Goal: Obtain resource: Obtain resource

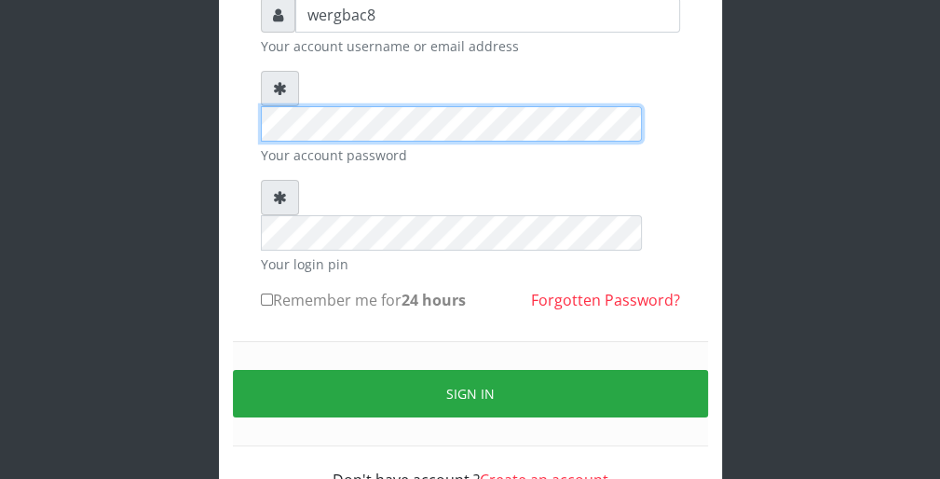
scroll to position [171, 0]
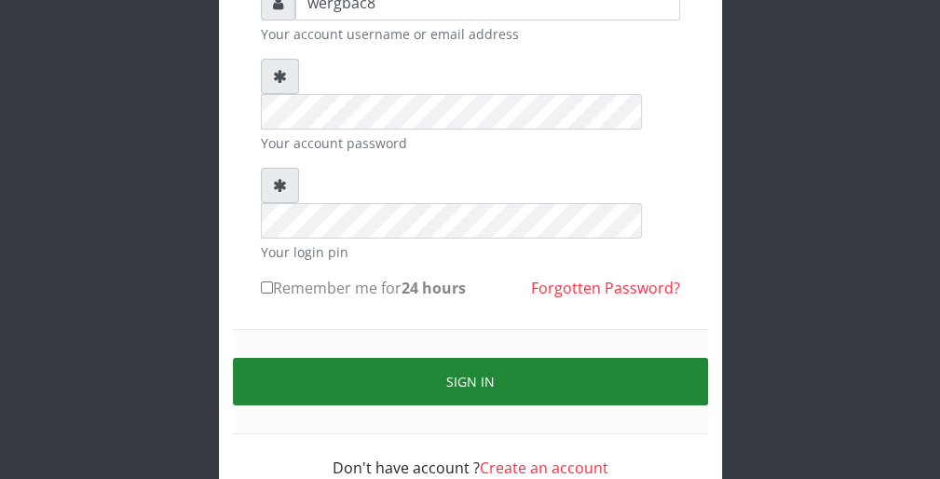
click at [667, 358] on button "Sign in" at bounding box center [470, 381] width 475 height 47
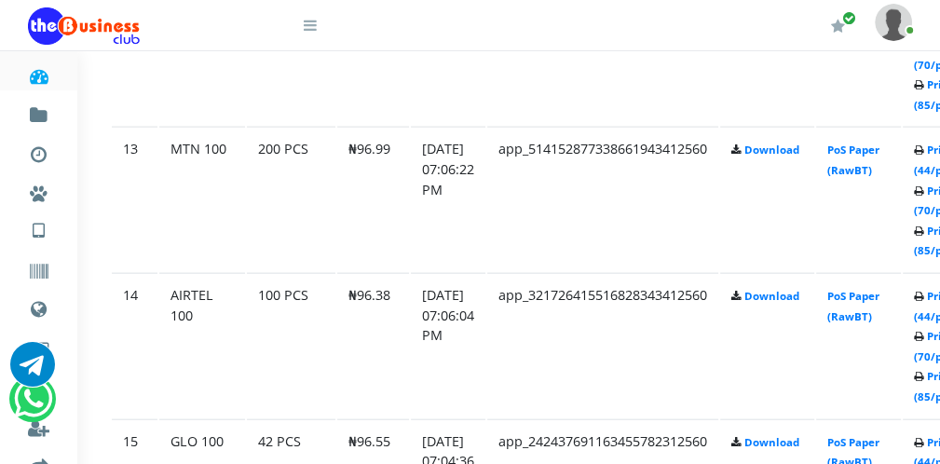
scroll to position [2757, 37]
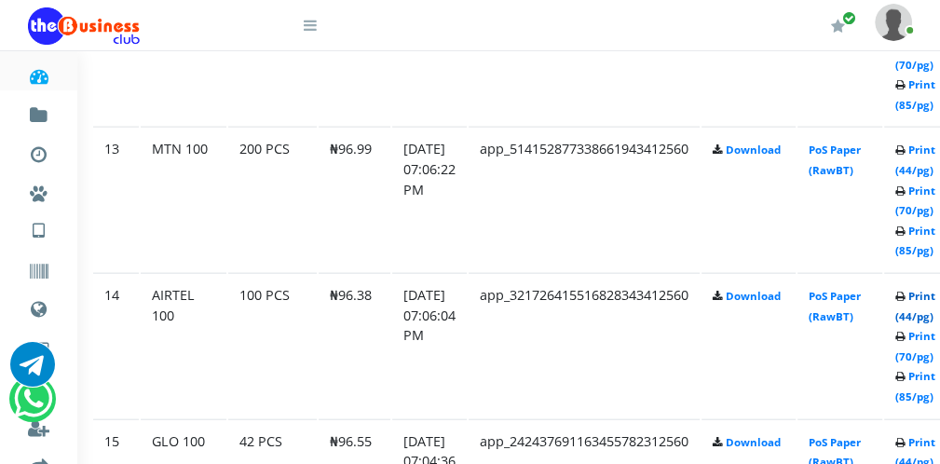
click at [924, 308] on link "Print (44/pg)" at bounding box center [915, 306] width 40 height 34
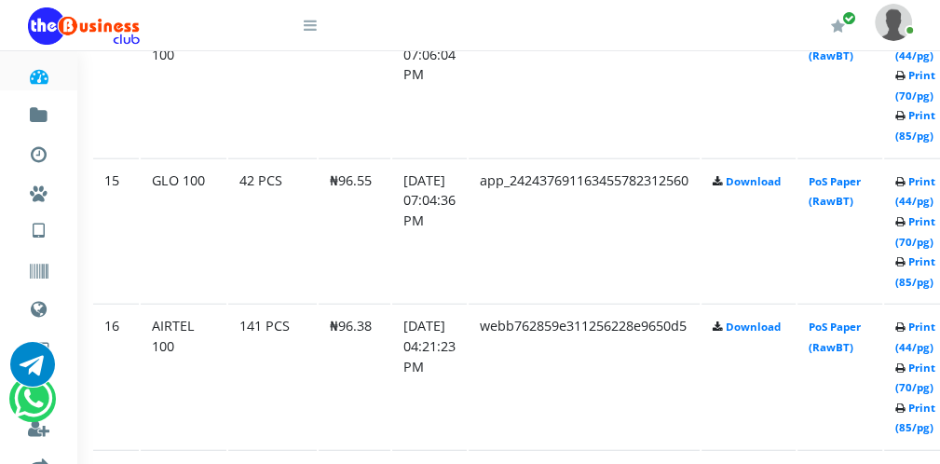
scroll to position [3049, 37]
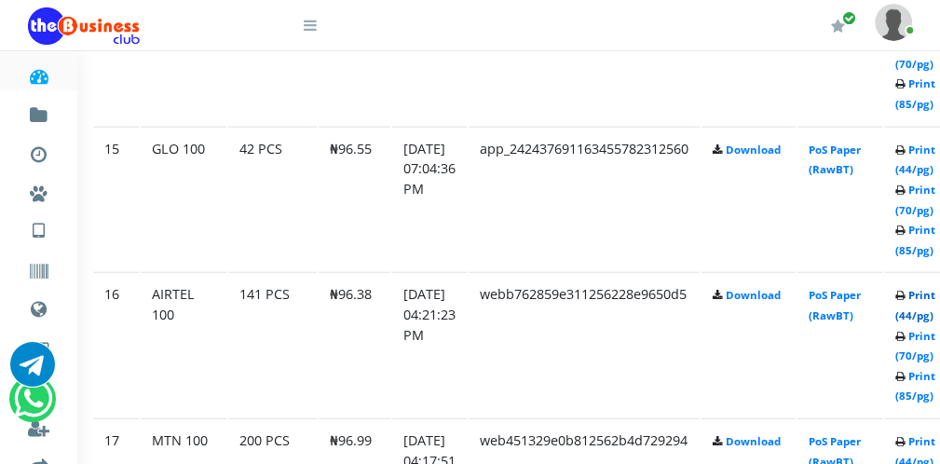
click at [915, 303] on link "Print (44/pg)" at bounding box center [915, 305] width 40 height 34
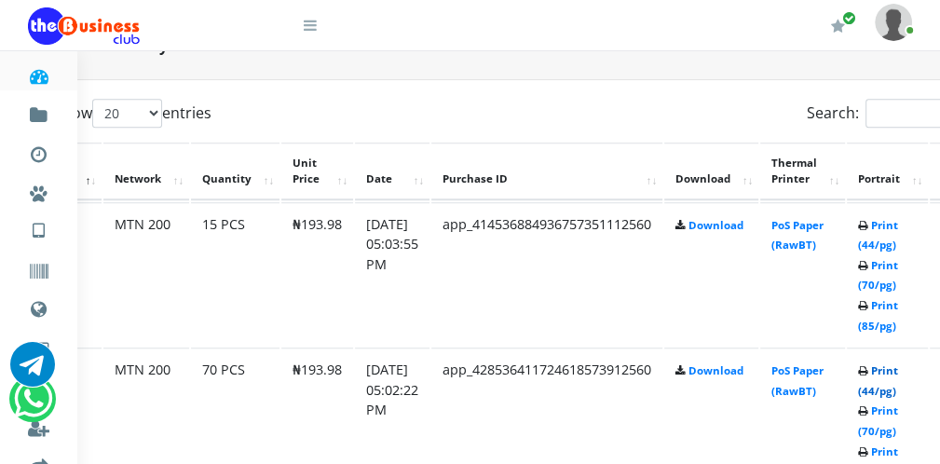
click at [878, 388] on link "Print (44/pg)" at bounding box center [878, 380] width 40 height 34
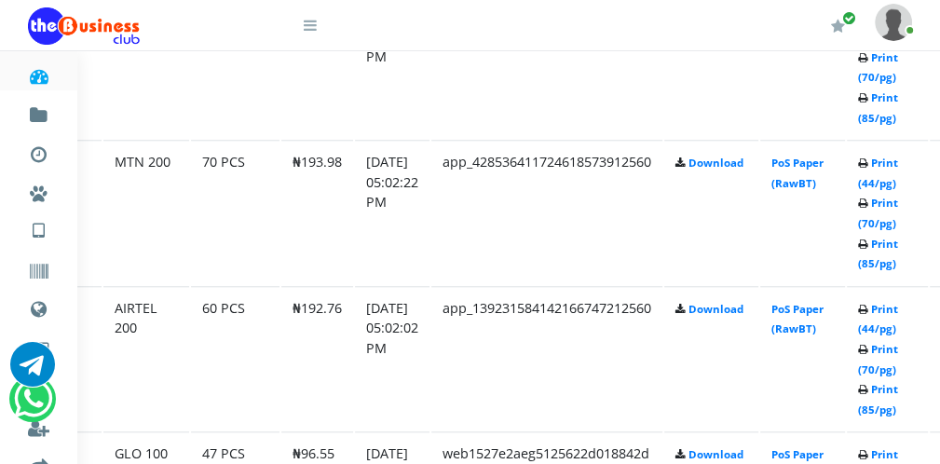
scroll to position [1155, 75]
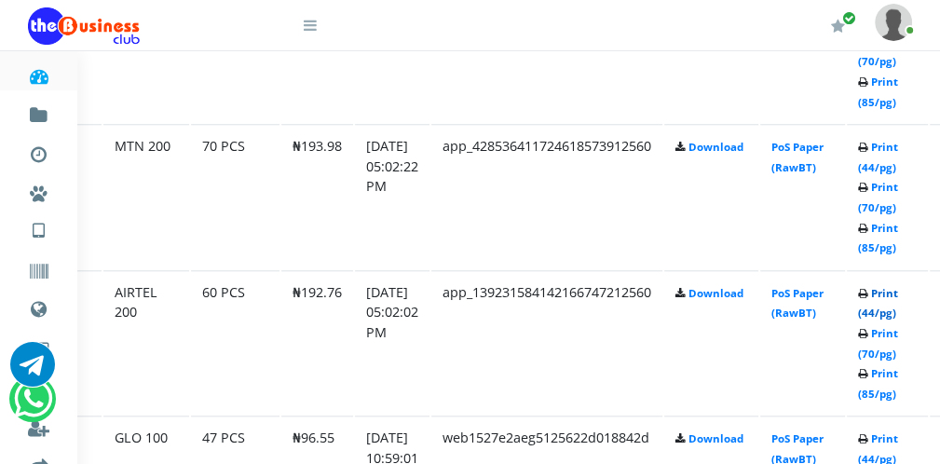
click at [886, 310] on link "Print (44/pg)" at bounding box center [878, 303] width 40 height 34
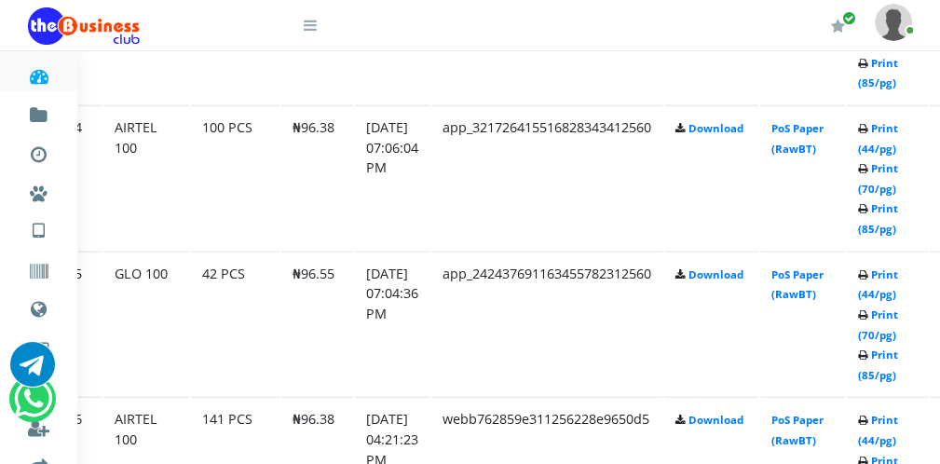
scroll to position [2925, 75]
click at [885, 426] on link "Print (44/pg)" at bounding box center [878, 429] width 40 height 34
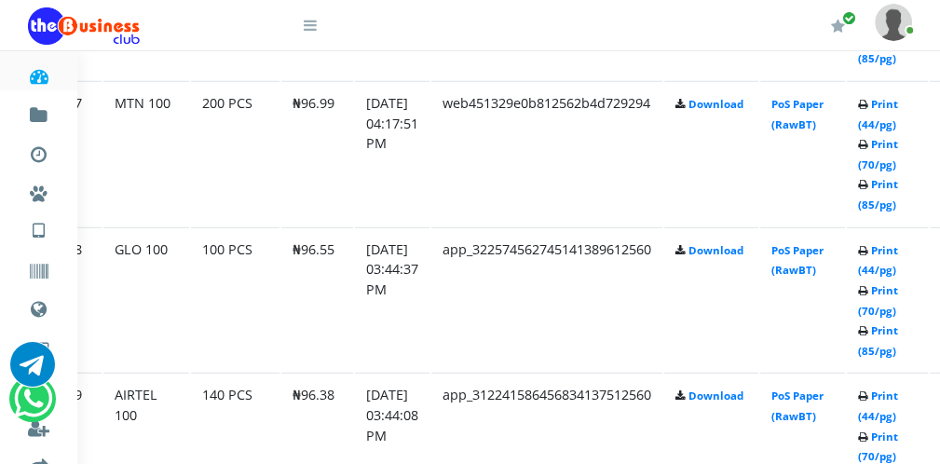
scroll to position [3410, 75]
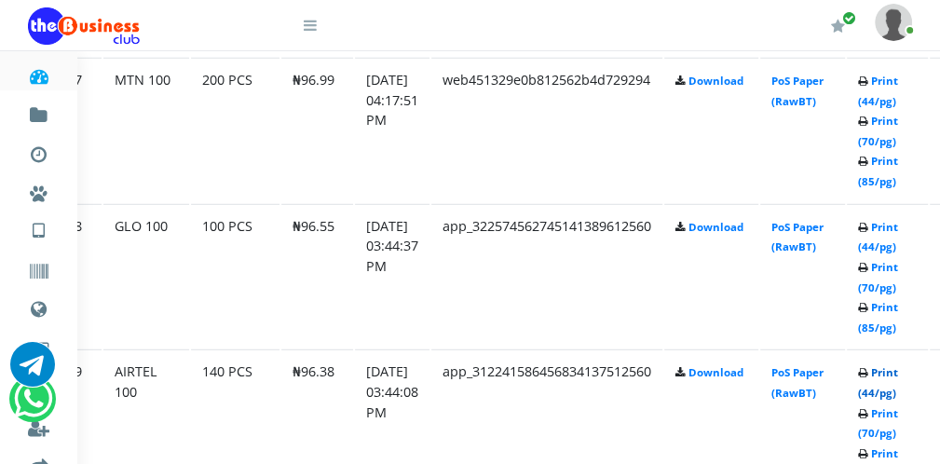
click at [879, 378] on link "Print (44/pg)" at bounding box center [878, 382] width 40 height 34
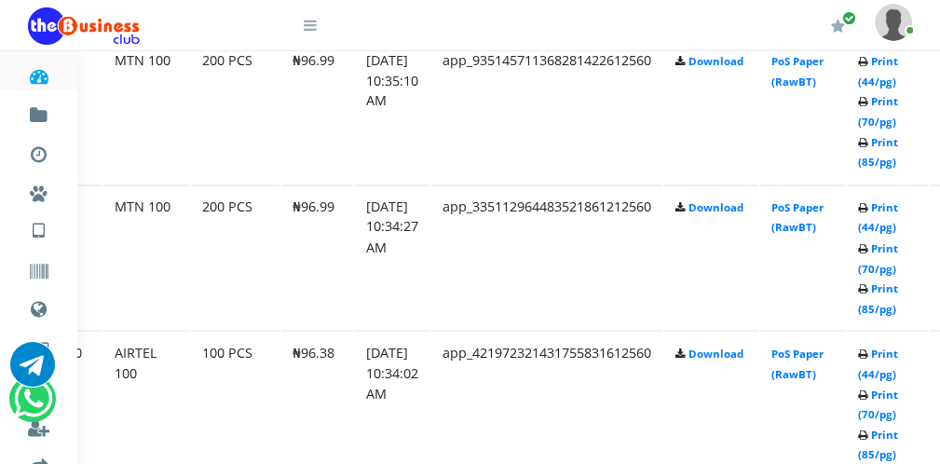
scroll to position [2106, 75]
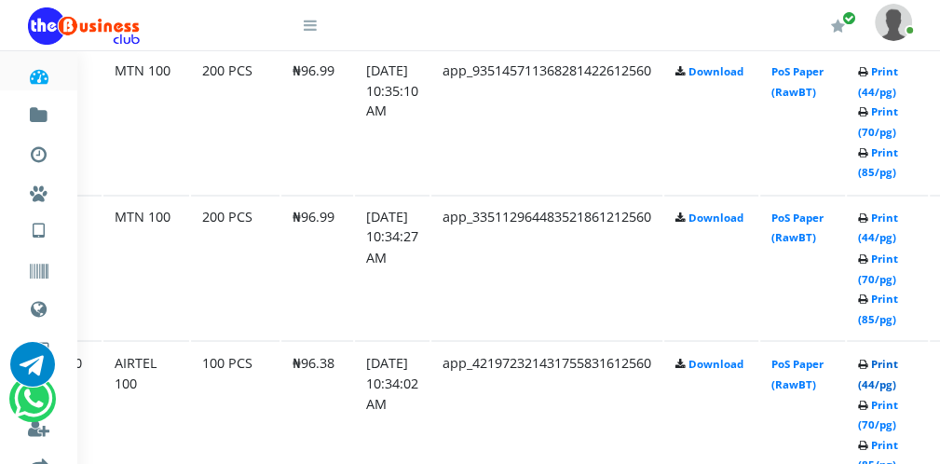
click at [884, 377] on link "Print (44/pg)" at bounding box center [878, 373] width 40 height 34
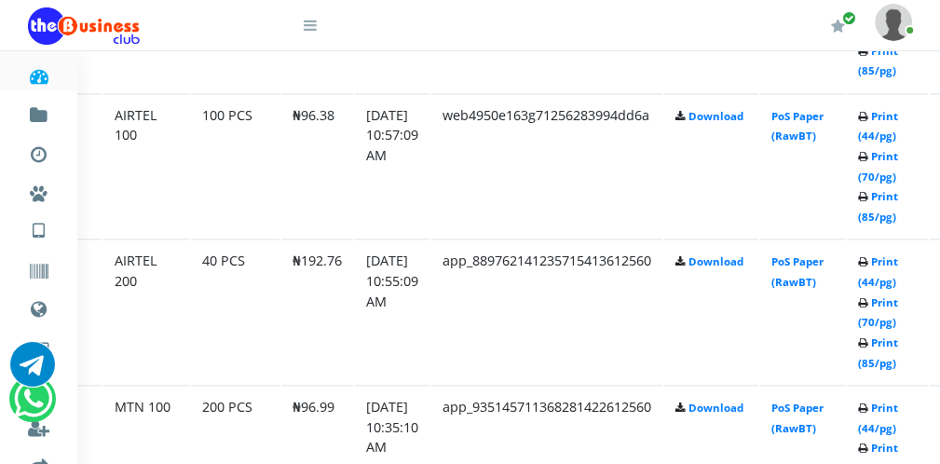
scroll to position [1733, 75]
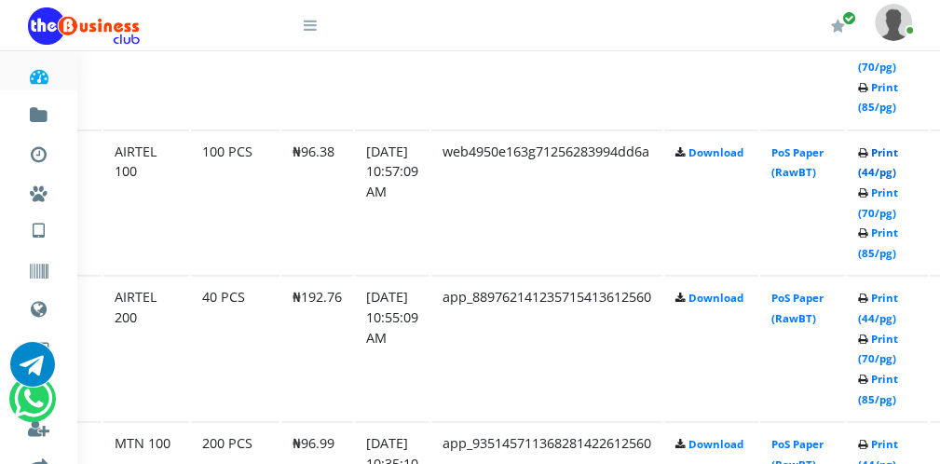
click at [879, 166] on link "Print (44/pg)" at bounding box center [878, 162] width 40 height 34
